Goal: Contribute content

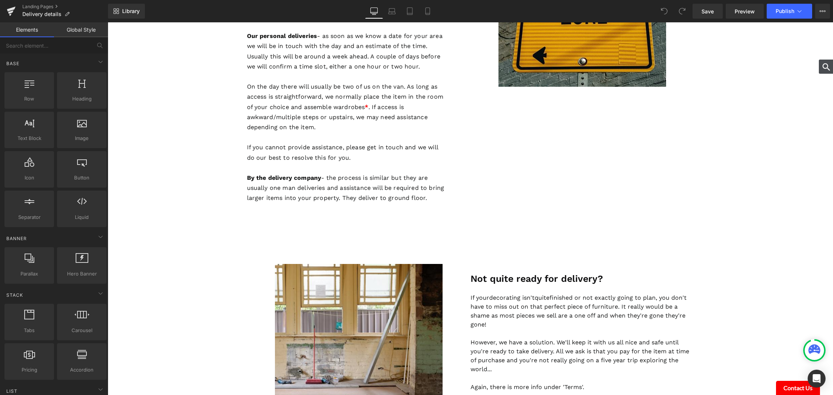
scroll to position [761, 0]
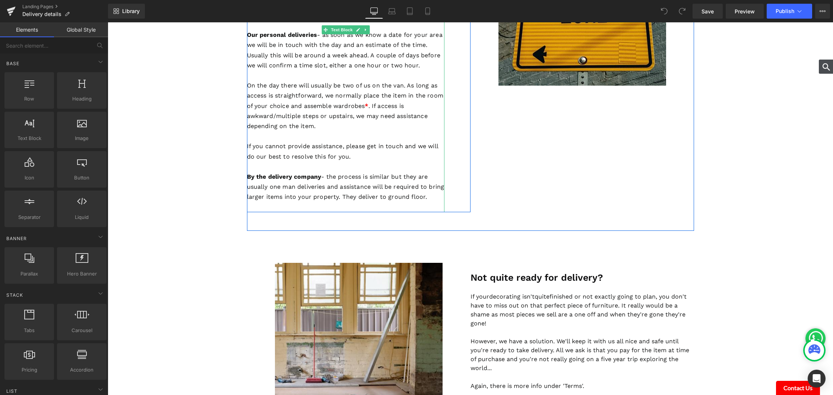
click at [384, 186] on p "By the delivery company - the process is similar but they are usually one man d…" at bounding box center [345, 187] width 197 height 31
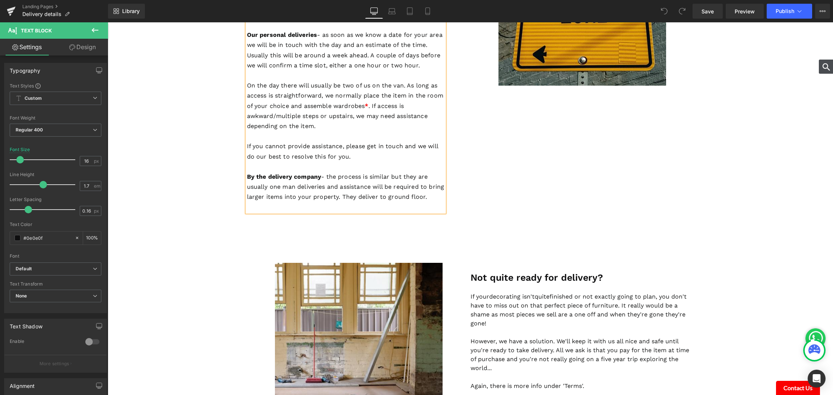
click at [386, 186] on p "By the delivery company - the process is similar but they are usually one man d…" at bounding box center [345, 187] width 197 height 31
click at [439, 197] on p "By the delivery company - the process is similar but they are usually one man d…" at bounding box center [345, 187] width 197 height 31
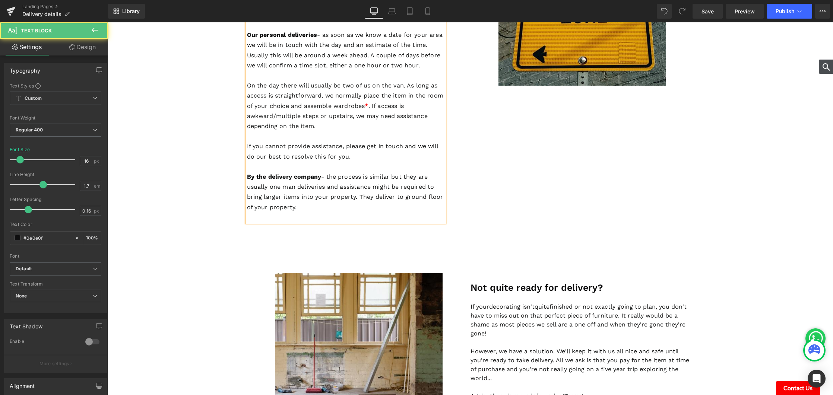
click at [305, 207] on p "By the delivery company - the process is similar but they are usually one man d…" at bounding box center [345, 192] width 197 height 41
click at [375, 197] on p "By the delivery company - the process is similar but they are usually one man d…" at bounding box center [345, 192] width 197 height 41
click at [396, 198] on p "By the delivery company - the process is similar but they are usually one man d…" at bounding box center [345, 192] width 197 height 41
click at [365, 205] on p "By the delivery company - the process is similar but they are usually one man d…" at bounding box center [345, 192] width 197 height 41
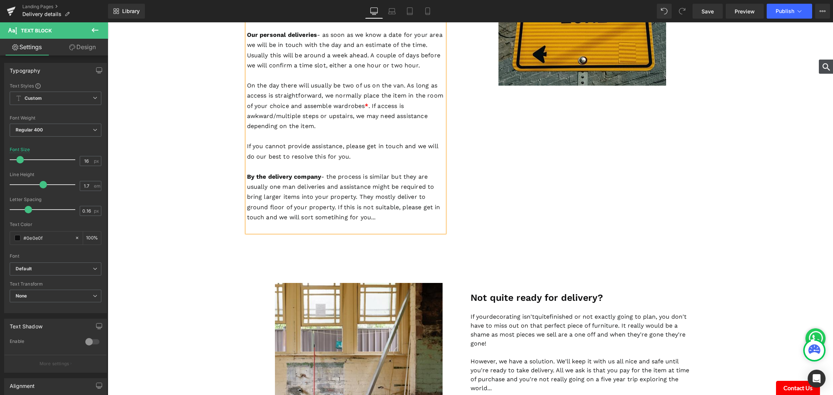
scroll to position [760, 0]
click at [301, 221] on p "By the delivery company - the process is similar but they are usually one man d…" at bounding box center [345, 197] width 197 height 51
click at [346, 216] on p "By the delivery company - the process is similar but they are usually one man d…" at bounding box center [345, 197] width 197 height 51
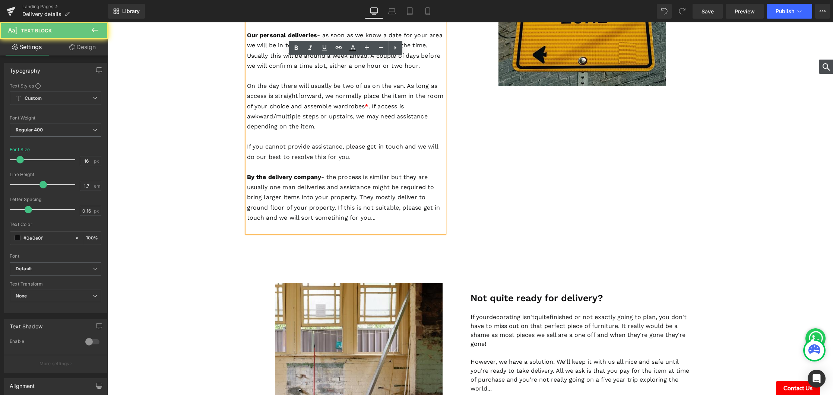
click at [347, 216] on p "By the delivery company - the process is similar but they are usually one man d…" at bounding box center [345, 197] width 197 height 51
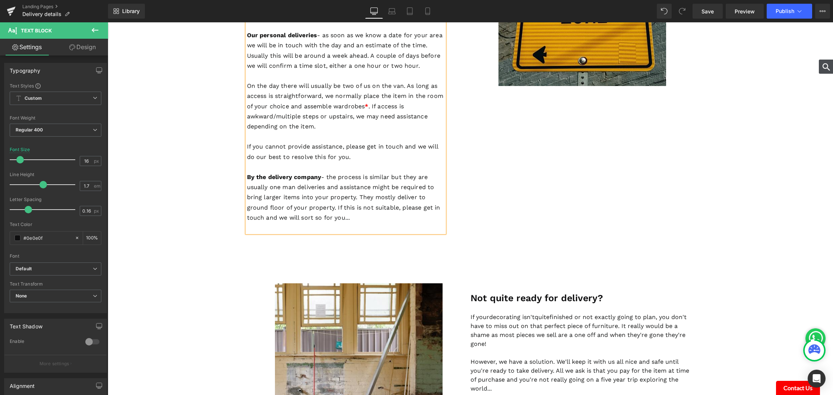
click at [301, 217] on p "By the delivery company - the process is similar but they are usually one man d…" at bounding box center [345, 197] width 197 height 51
drag, startPoint x: 395, startPoint y: 217, endPoint x: 346, endPoint y: 219, distance: 48.8
click at [346, 219] on p "By the delivery company - the process is similar but they are usually one man d…" at bounding box center [345, 197] width 197 height 51
click at [785, 10] on span "Publish" at bounding box center [784, 11] width 19 height 6
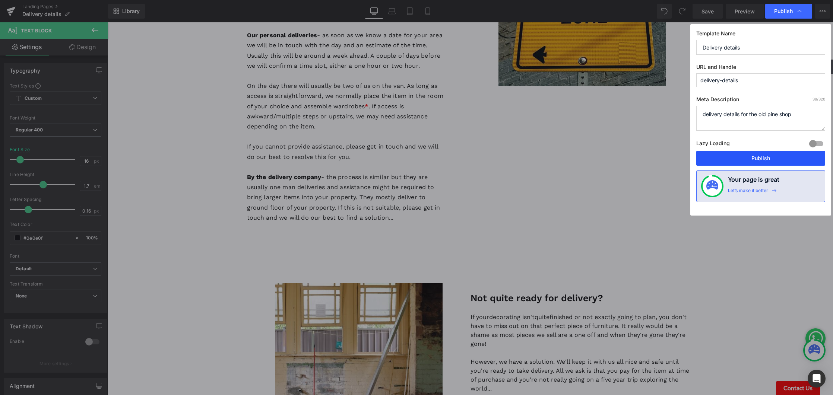
click at [766, 154] on button "Publish" at bounding box center [760, 158] width 129 height 15
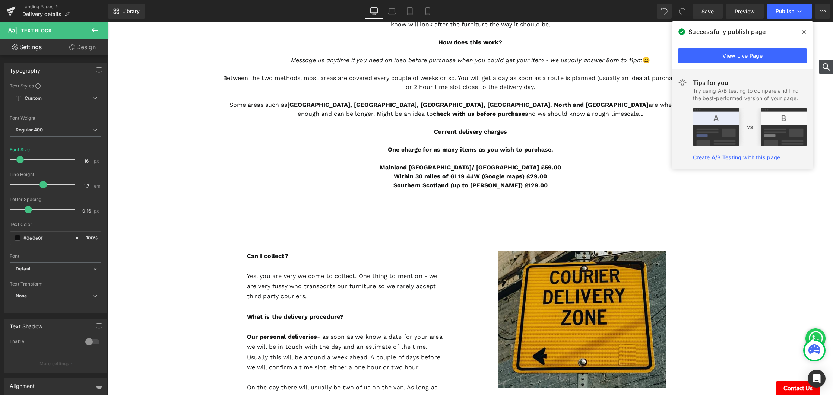
scroll to position [470, 0]
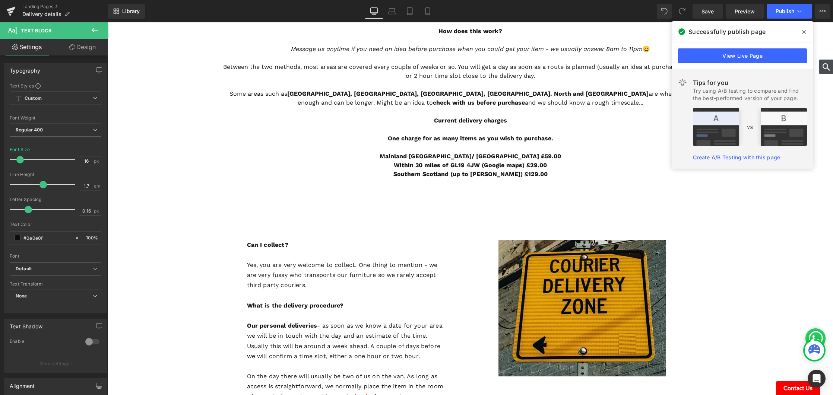
click at [804, 32] on icon at bounding box center [804, 32] width 4 height 6
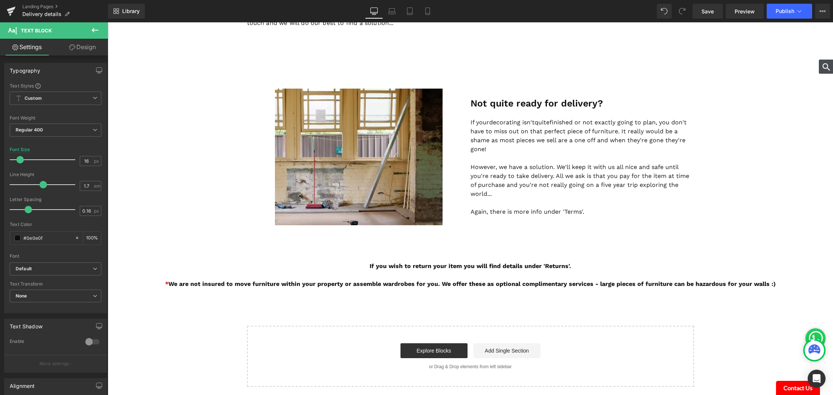
scroll to position [956, 0]
